Goal: Check status: Check status

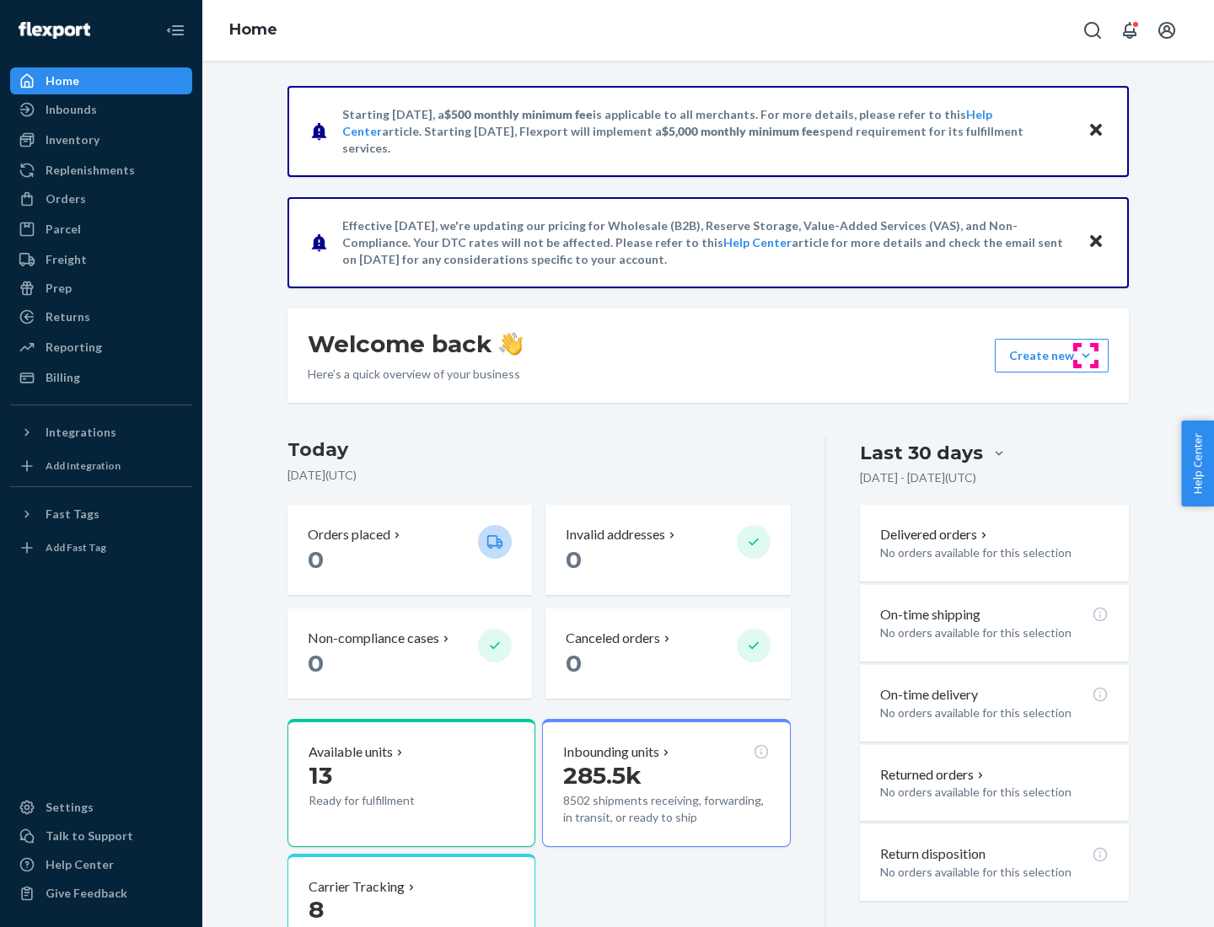
click at [1086, 356] on button "Create new Create new inbound Create new order Create new product" at bounding box center [1052, 356] width 114 height 34
click at [57, 288] on div "Prep" at bounding box center [59, 288] width 26 height 17
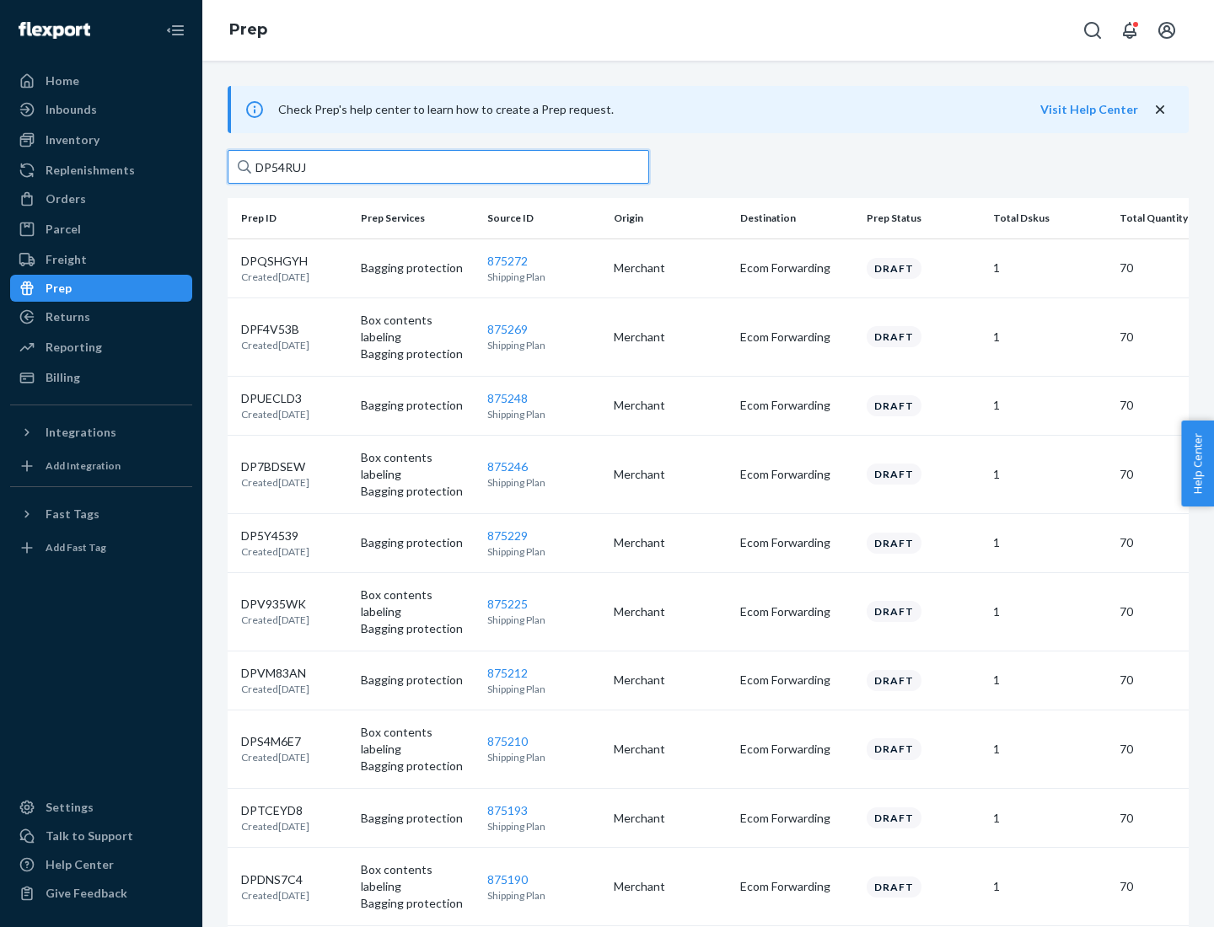
type input "DP54RUJL"
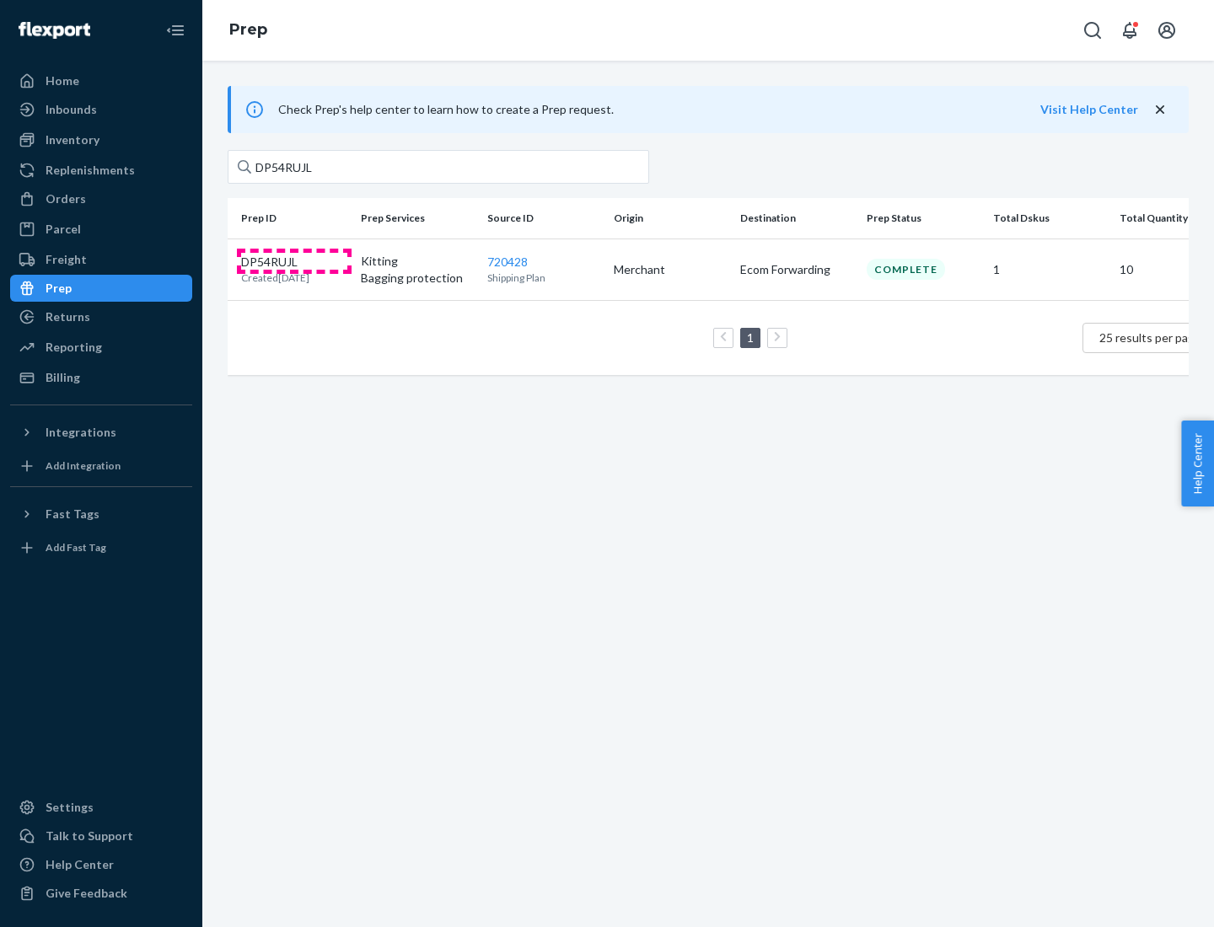
click at [294, 260] on p "DP54RUJL" at bounding box center [275, 262] width 68 height 17
